Goal: Task Accomplishment & Management: Use online tool/utility

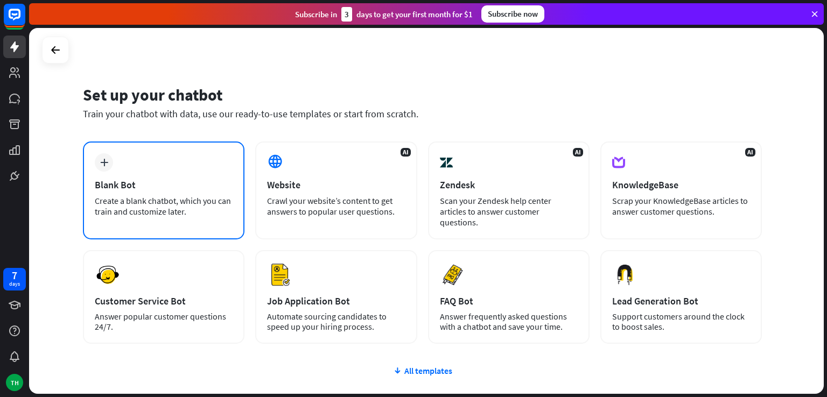
click at [107, 162] on icon "plus" at bounding box center [104, 163] width 8 height 8
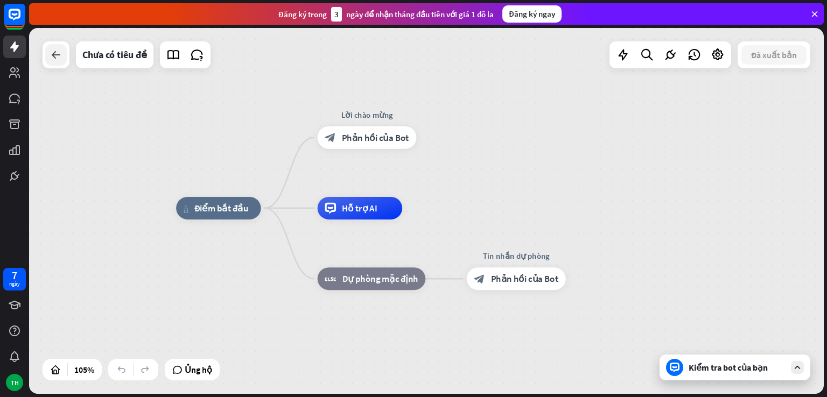
click at [54, 57] on icon at bounding box center [56, 54] width 13 height 13
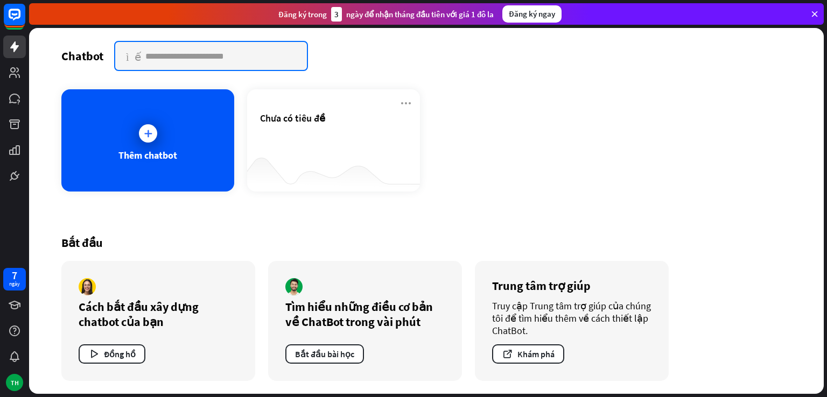
click at [200, 57] on input "text" at bounding box center [211, 56] width 192 height 28
click at [265, 57] on input "text" at bounding box center [211, 56] width 192 height 28
type input "**********"
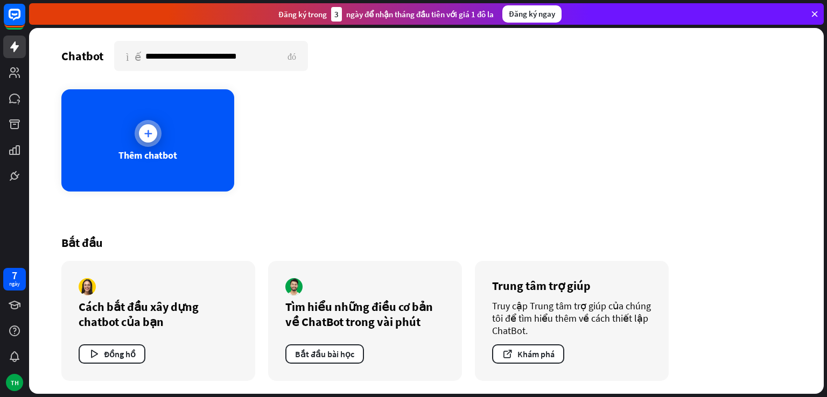
click at [146, 130] on icon at bounding box center [148, 133] width 11 height 11
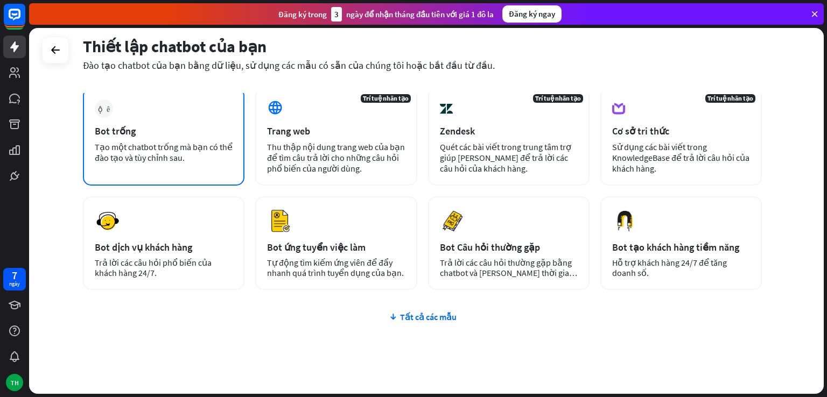
scroll to position [78, 0]
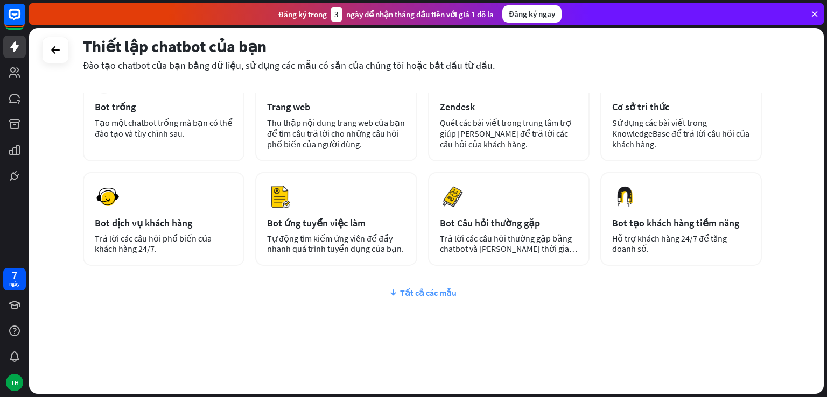
click at [416, 294] on font "Tất cả các mẫu" at bounding box center [428, 293] width 57 height 11
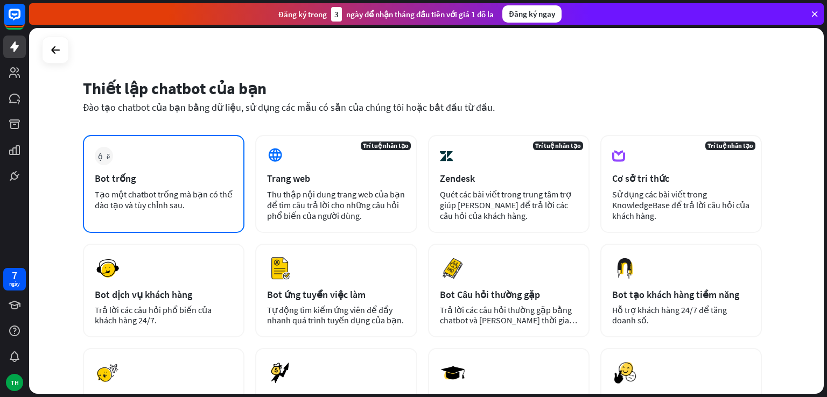
scroll to position [0, 0]
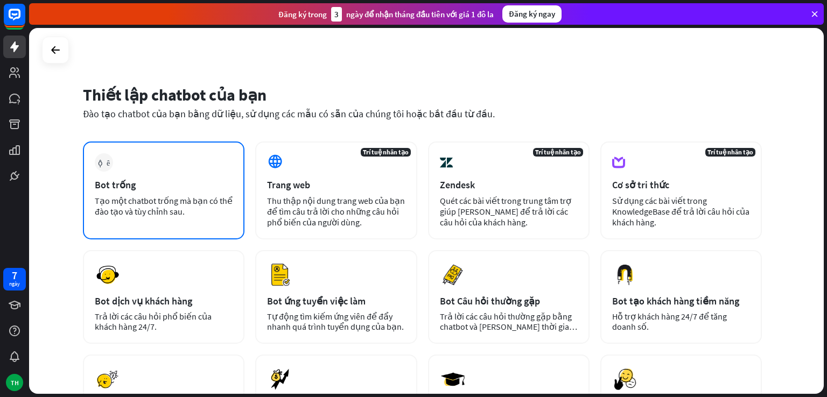
click at [121, 185] on font "Bot trống" at bounding box center [115, 185] width 41 height 12
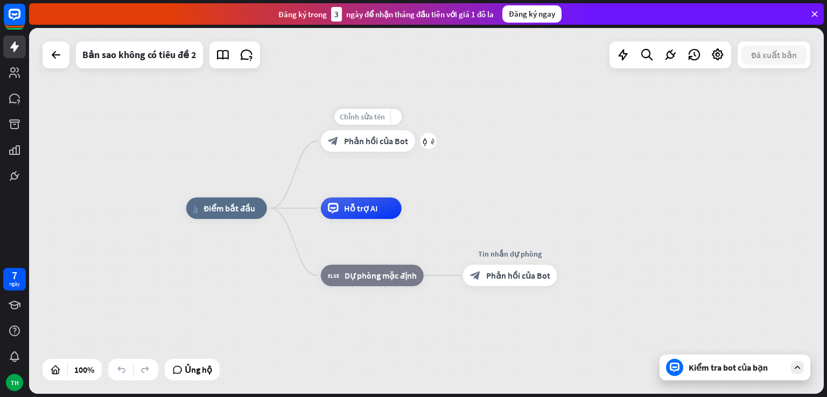
click at [355, 114] on font "Chỉnh sửa tên" at bounding box center [362, 117] width 45 height 10
click at [219, 179] on font "Chỉnh sửa tên" at bounding box center [220, 184] width 45 height 10
drag, startPoint x: 230, startPoint y: 210, endPoint x: 344, endPoint y: 344, distance: 176.1
click at [343, 345] on div "nhà_2 Điểm bắt đầu Lời chào mừng block_bot_response Phản hồi của Bot Hỗ trợ AI …" at bounding box center [583, 391] width 795 height 366
click at [801, 366] on icon at bounding box center [798, 368] width 10 height 10
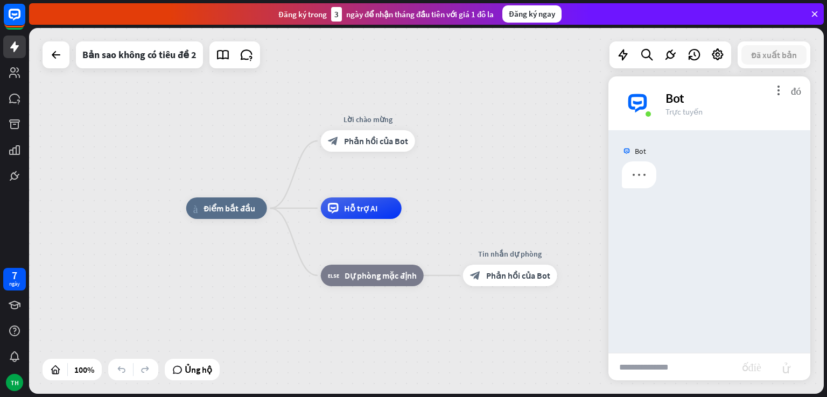
click at [559, 176] on div "nhà_2 Điểm bắt đầu Lời chào mừng block_bot_response Phản hồi của Bot Hỗ trợ AI …" at bounding box center [426, 211] width 795 height 366
click at [798, 91] on font "đóng" at bounding box center [796, 90] width 10 height 10
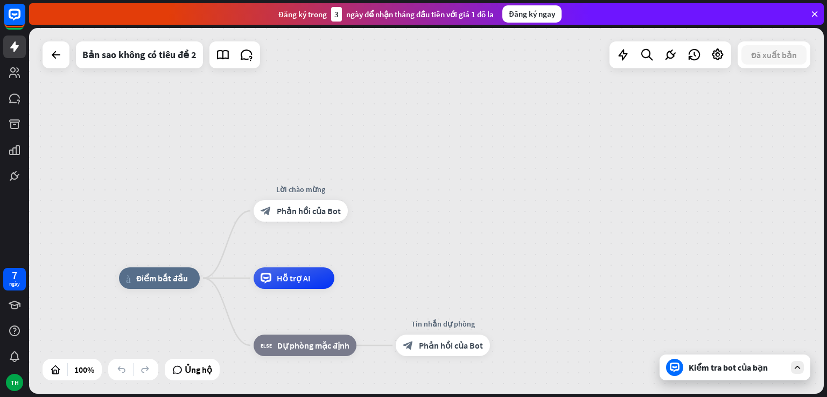
click at [567, 131] on div "nhà_2 Điểm bắt đầu Lời chào mừng block_bot_response Phản hồi của Bot Hỗ trợ AI …" at bounding box center [426, 211] width 795 height 366
click at [138, 199] on div "nhà_2 Điểm bắt đầu Lời chào mừng block_bot_response Phản hồi của Bot Hỗ trợ AI …" at bounding box center [426, 211] width 795 height 366
click at [818, 13] on icon at bounding box center [815, 14] width 10 height 10
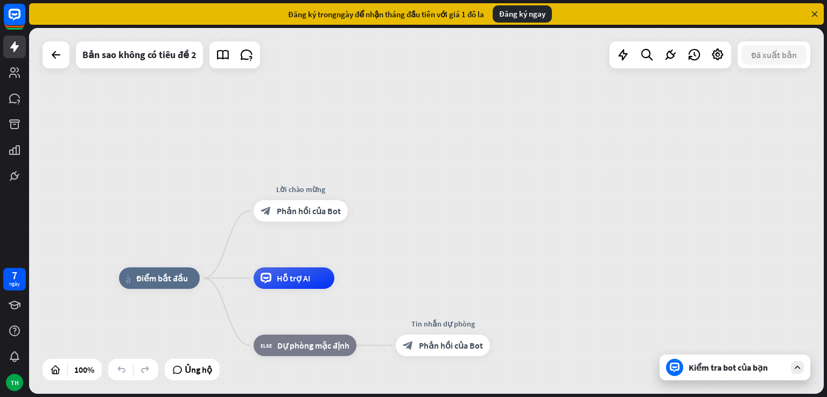
click at [814, 13] on icon at bounding box center [815, 14] width 10 height 10
